Goal: Information Seeking & Learning: Learn about a topic

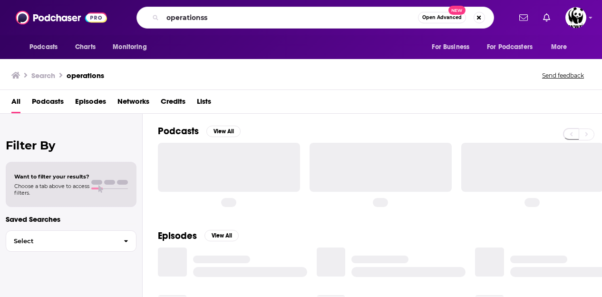
drag, startPoint x: 0, startPoint y: 0, endPoint x: 215, endPoint y: 25, distance: 216.4
click at [215, 25] on div "operationss Open Advanced New" at bounding box center [315, 18] width 358 height 22
click at [217, 19] on input "operationss" at bounding box center [290, 17] width 255 height 15
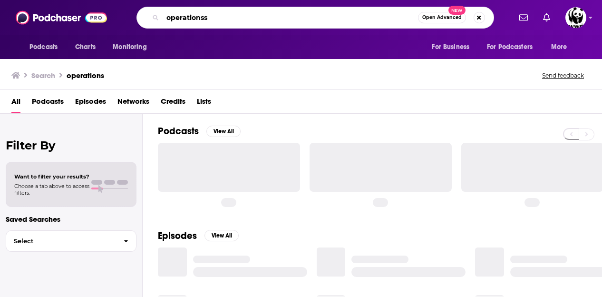
click at [217, 19] on input "operationss" at bounding box center [290, 17] width 255 height 15
type input "[PERSON_NAME]"
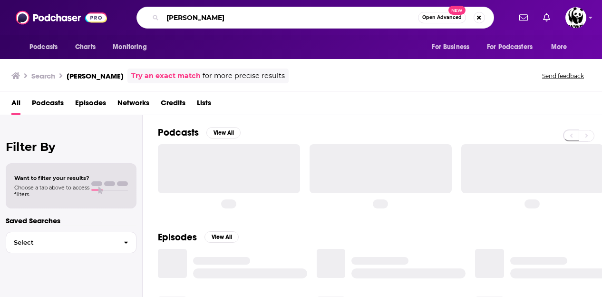
click at [217, 19] on input "[PERSON_NAME]" at bounding box center [290, 17] width 255 height 15
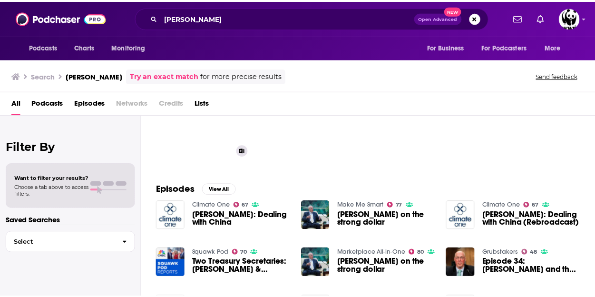
scroll to position [77, 0]
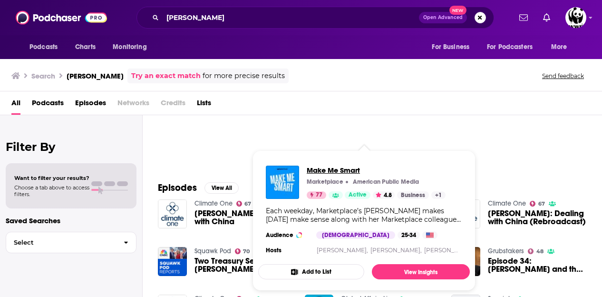
click at [331, 168] on span "Make Me Smart" at bounding box center [376, 169] width 139 height 9
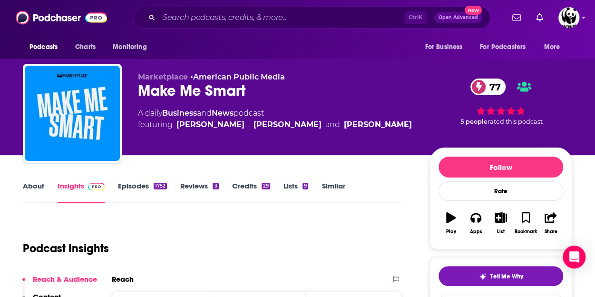
click at [129, 185] on link "Episodes 1752" at bounding box center [142, 192] width 49 height 22
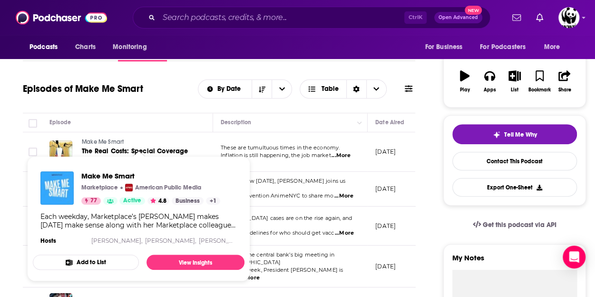
click at [56, 188] on img "Make Me Smart" at bounding box center [56, 187] width 33 height 33
